Goal: Transaction & Acquisition: Purchase product/service

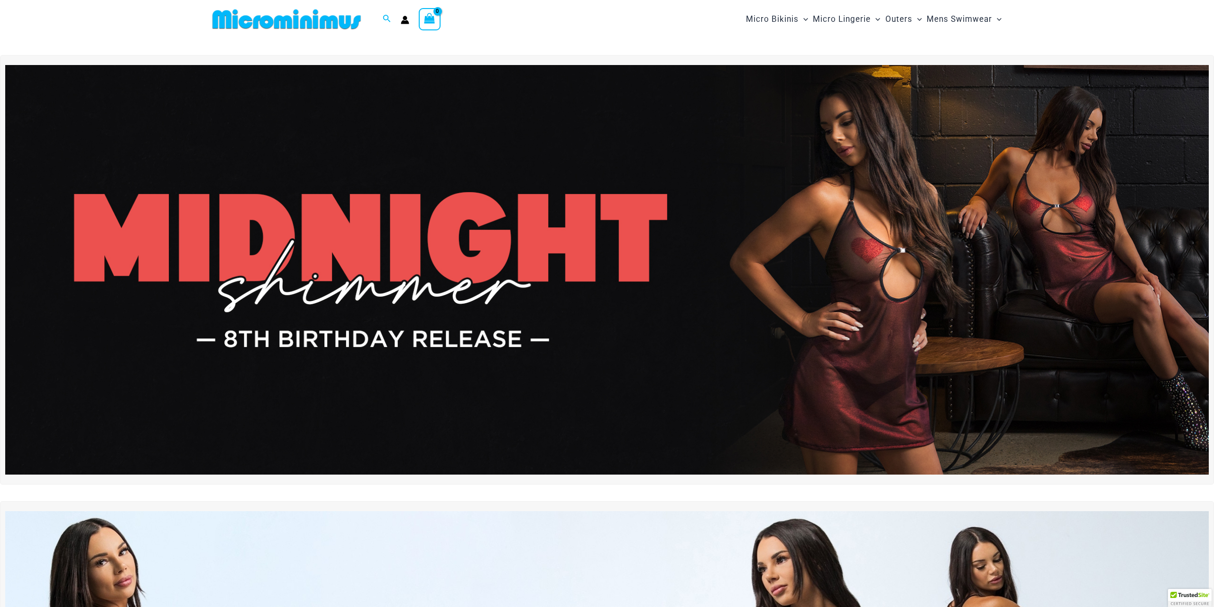
click at [673, 246] on img at bounding box center [607, 269] width 1204 height 409
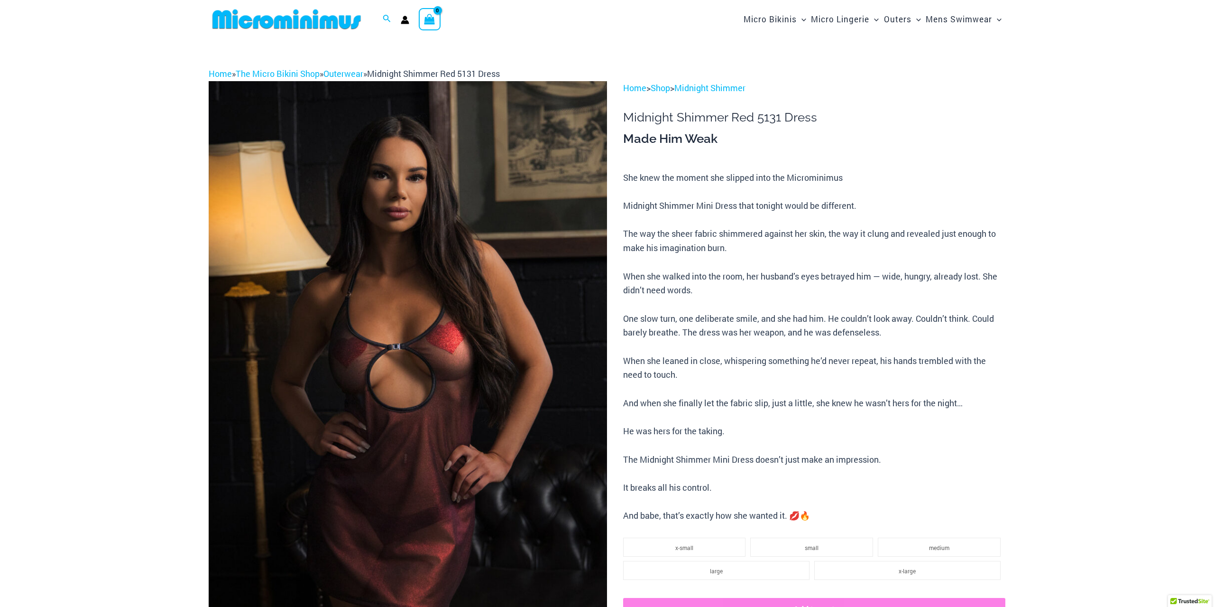
click at [547, 315] on img at bounding box center [408, 380] width 399 height 598
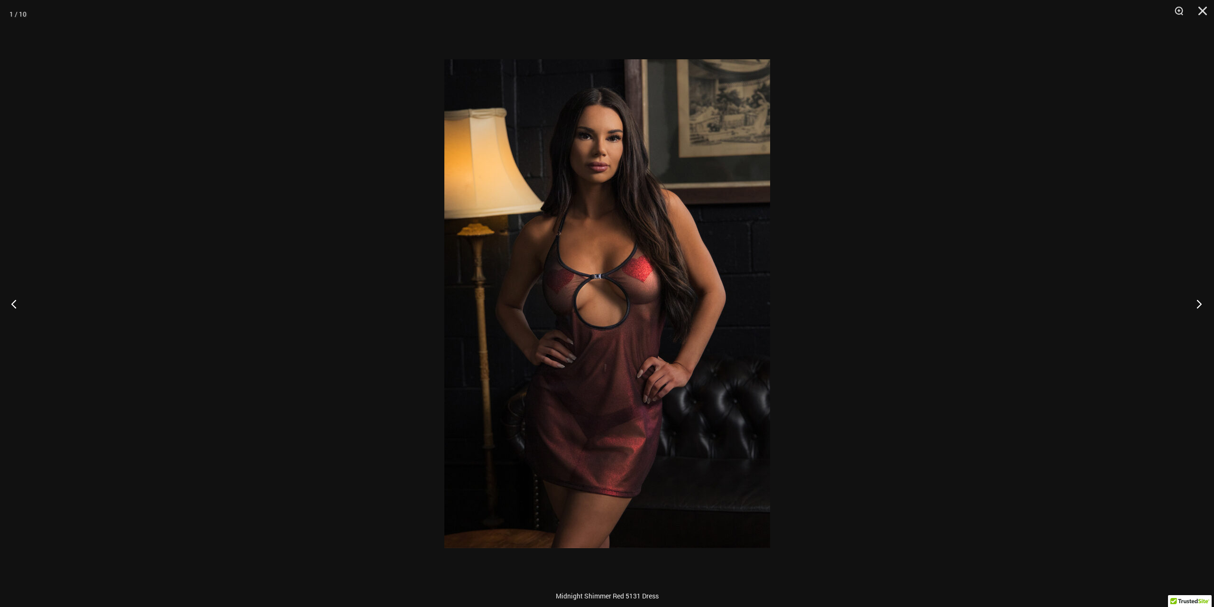
click at [1197, 299] on button "Next" at bounding box center [1197, 303] width 36 height 47
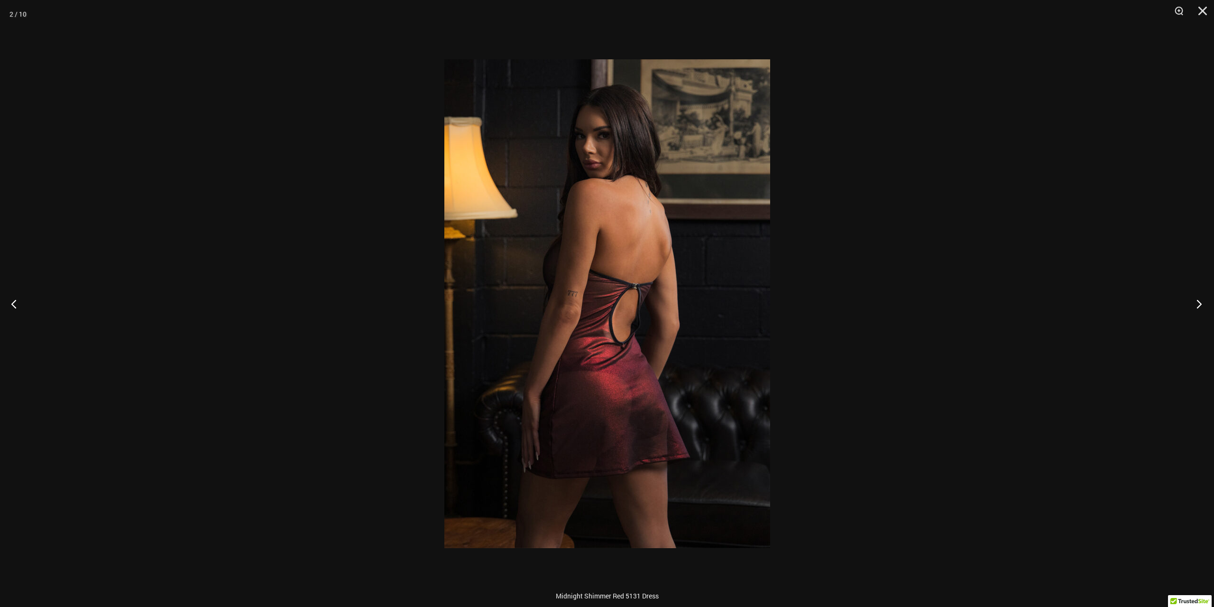
click at [1197, 299] on button "Next" at bounding box center [1197, 303] width 36 height 47
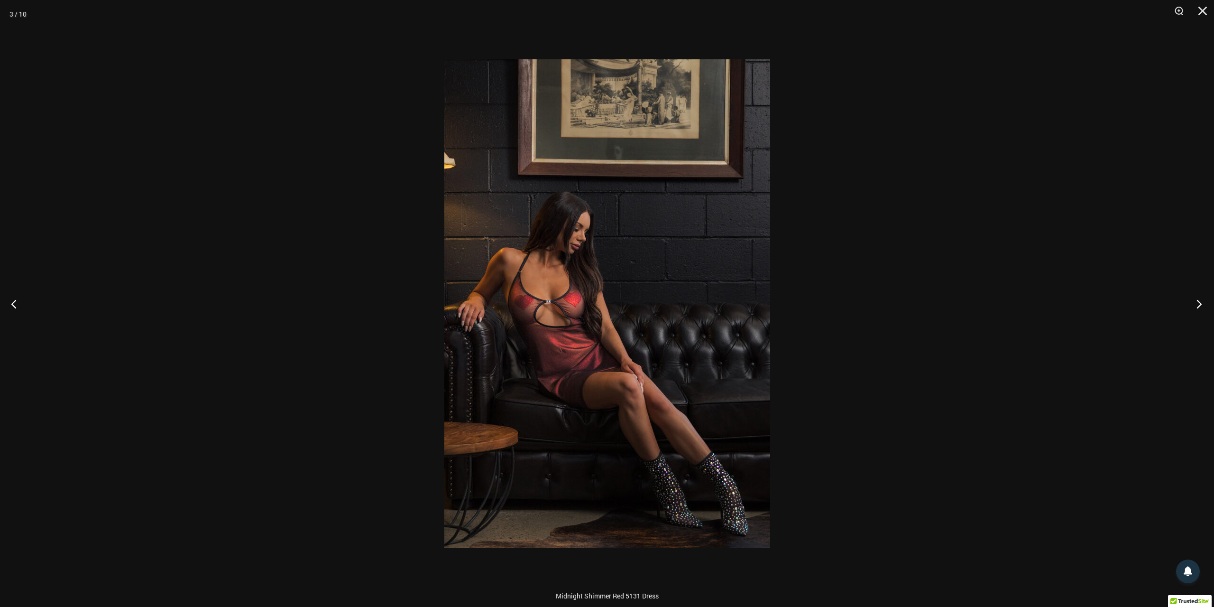
click at [1197, 299] on button "Next" at bounding box center [1197, 303] width 36 height 47
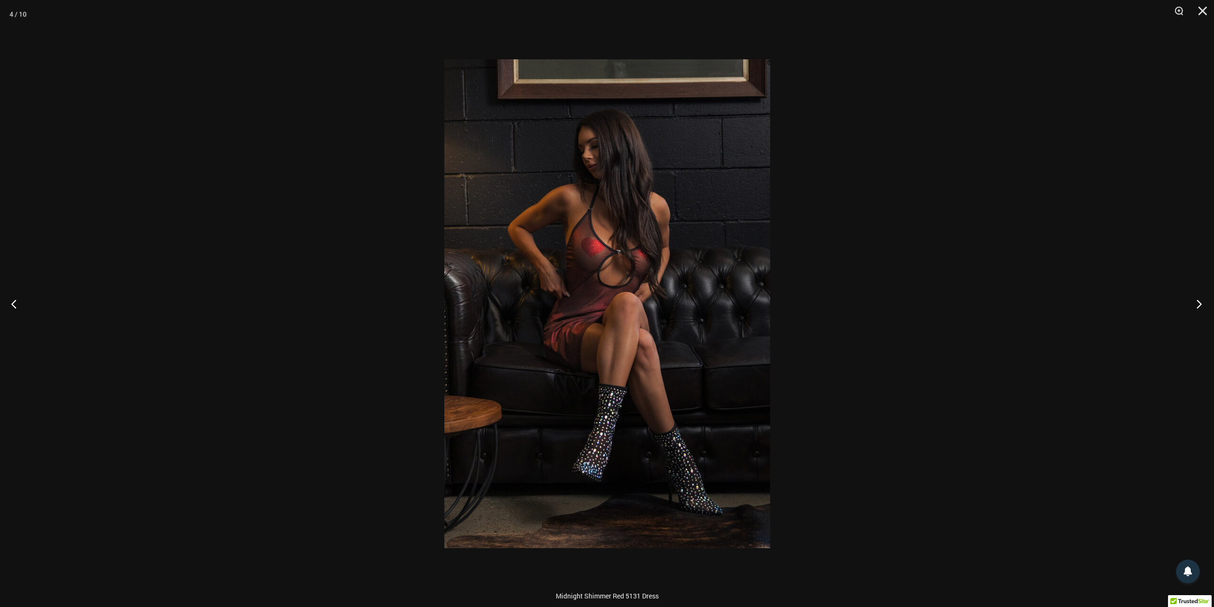
click at [1197, 299] on button "Next" at bounding box center [1197, 303] width 36 height 47
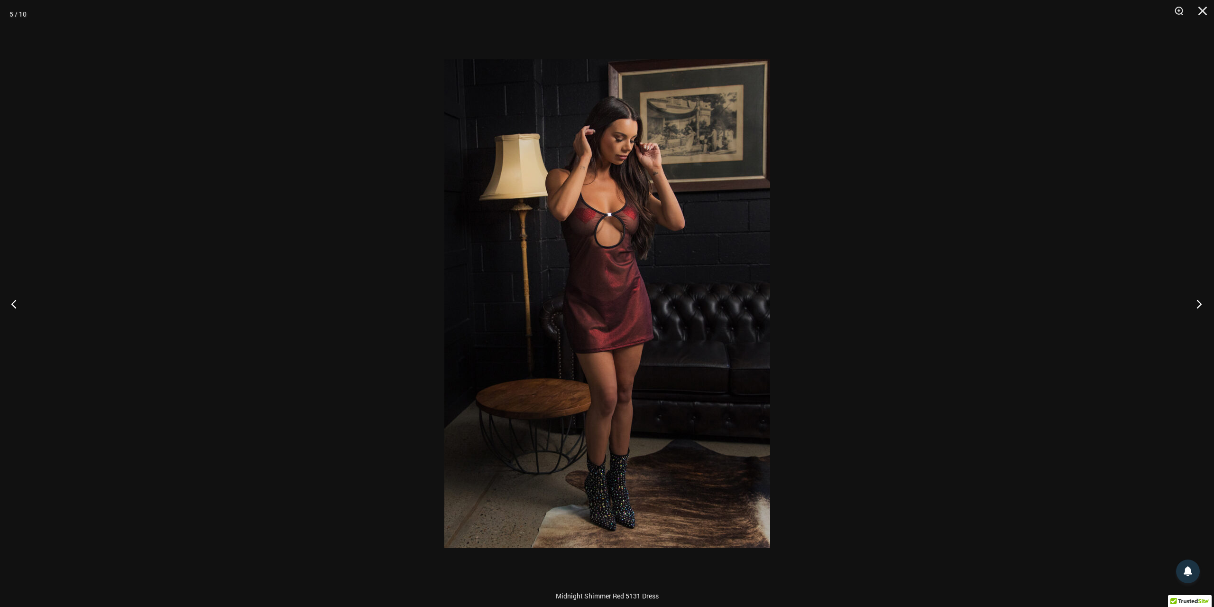
click at [1197, 299] on button "Next" at bounding box center [1197, 303] width 36 height 47
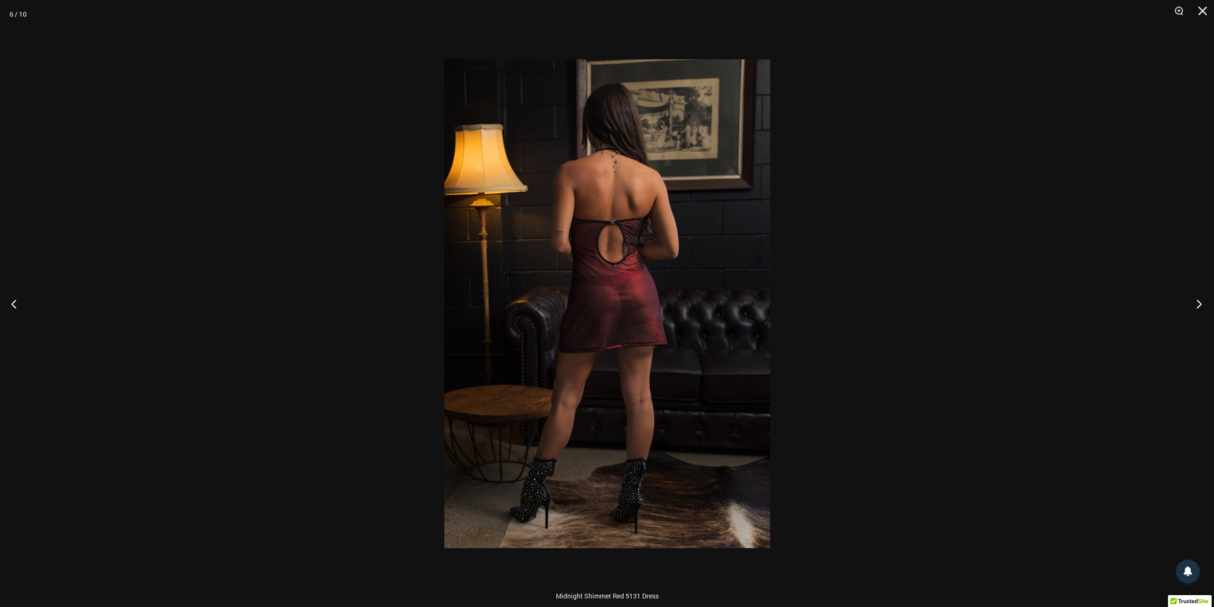
click at [1197, 299] on button "Next" at bounding box center [1197, 303] width 36 height 47
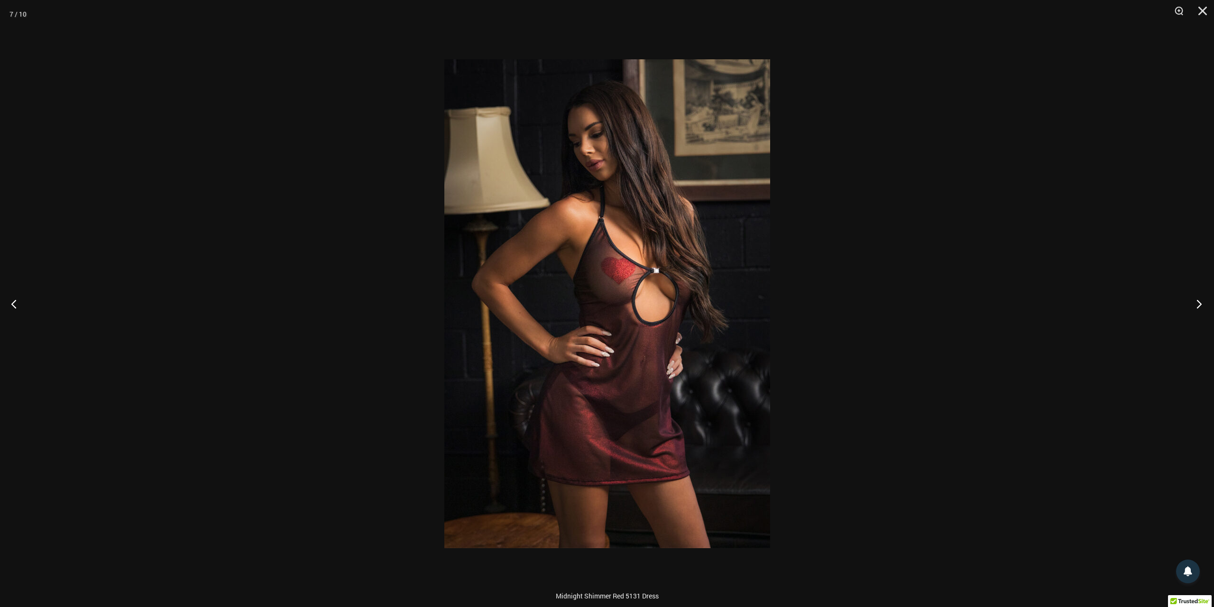
click at [1197, 299] on button "Next" at bounding box center [1197, 303] width 36 height 47
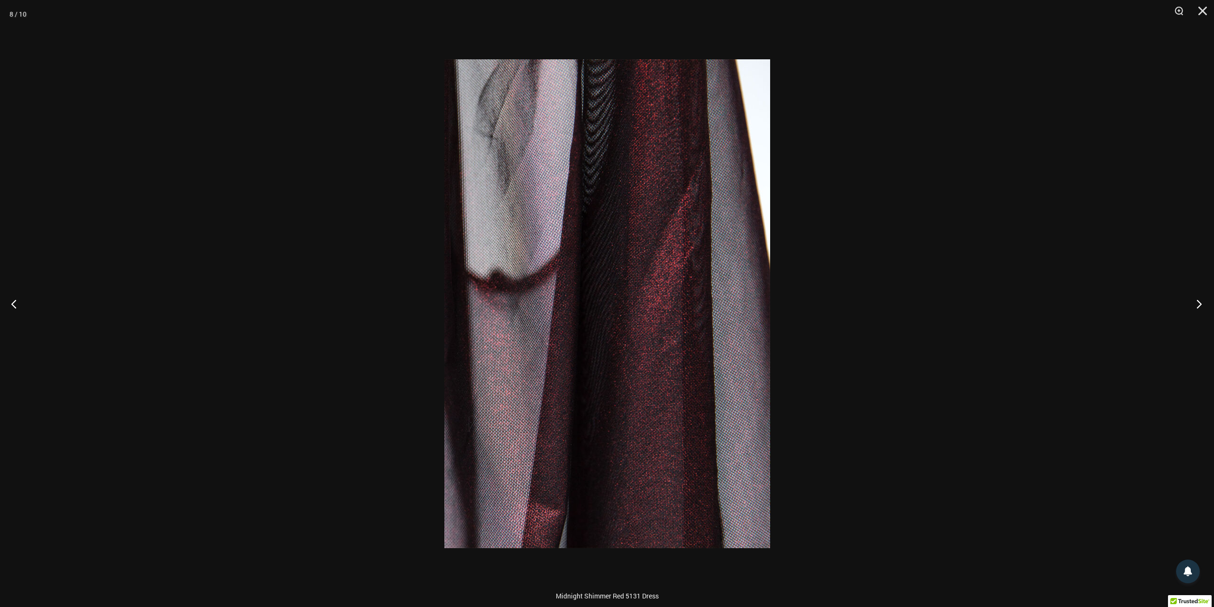
click at [1197, 299] on button "Next" at bounding box center [1197, 303] width 36 height 47
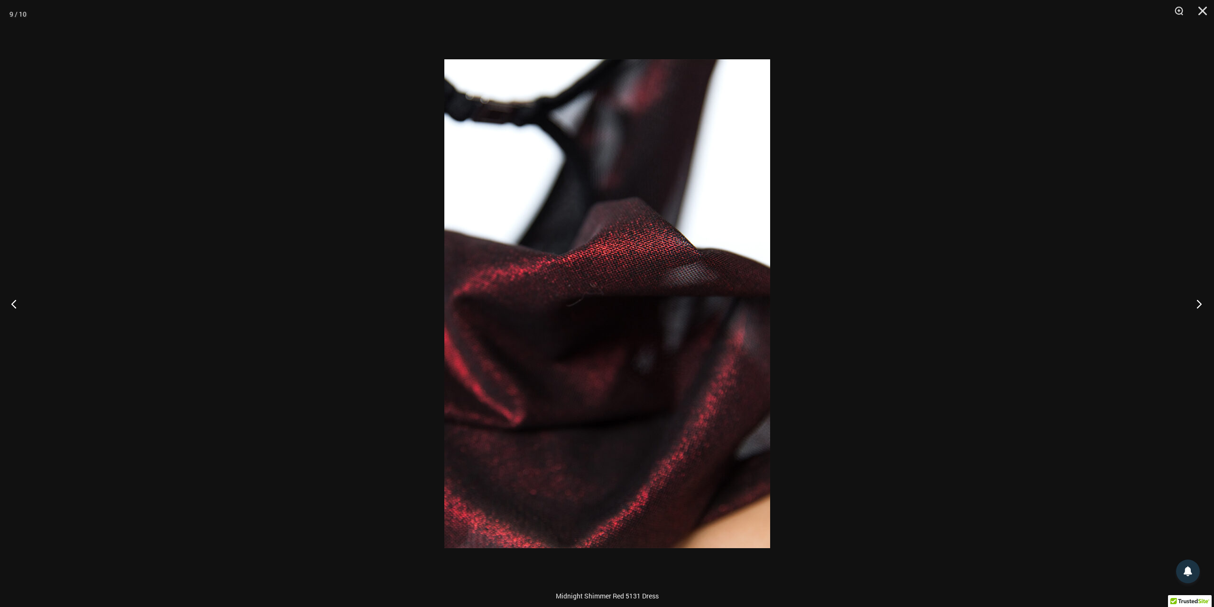
click at [1197, 299] on button "Next" at bounding box center [1197, 303] width 36 height 47
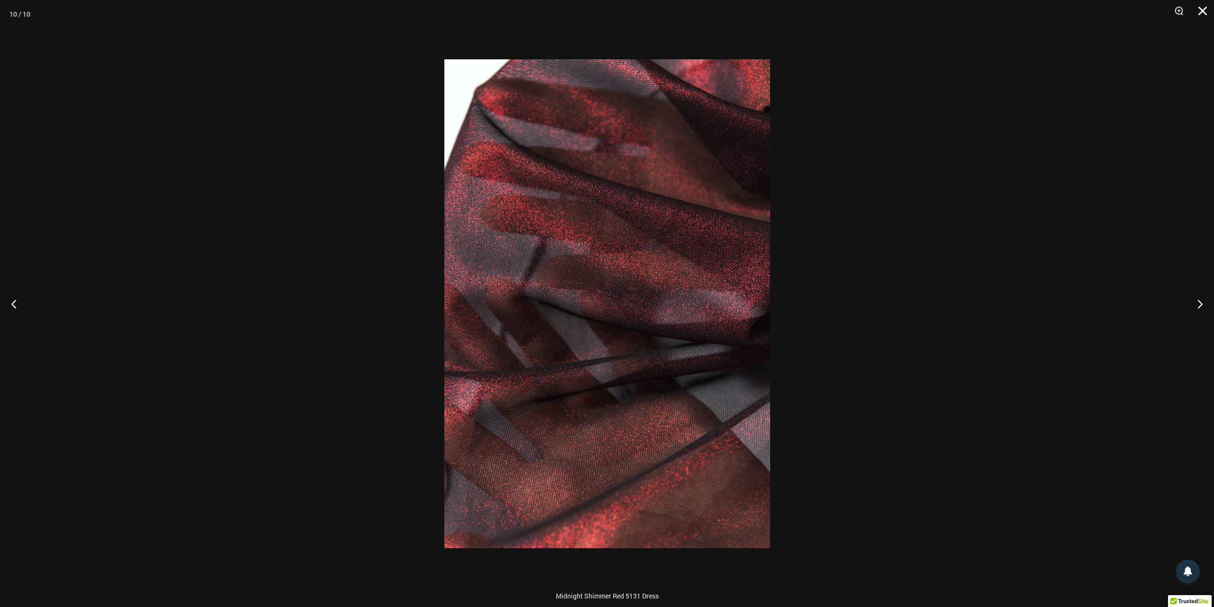
click at [1197, 10] on button "Close" at bounding box center [1200, 14] width 24 height 28
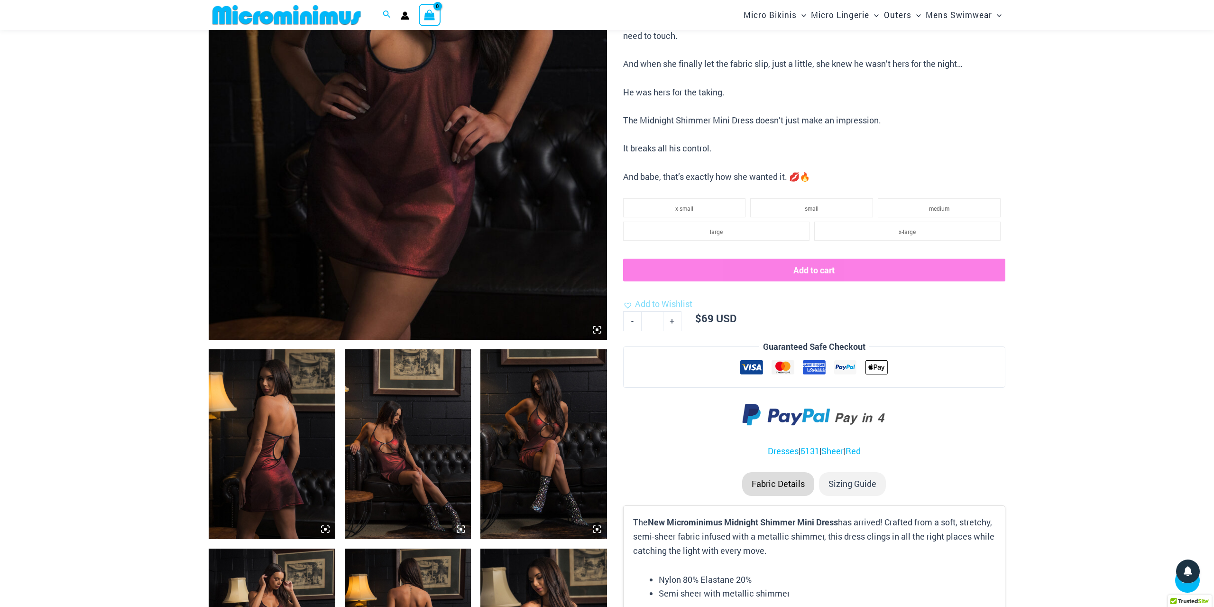
scroll to position [675, 0]
